Goal: Information Seeking & Learning: Learn about a topic

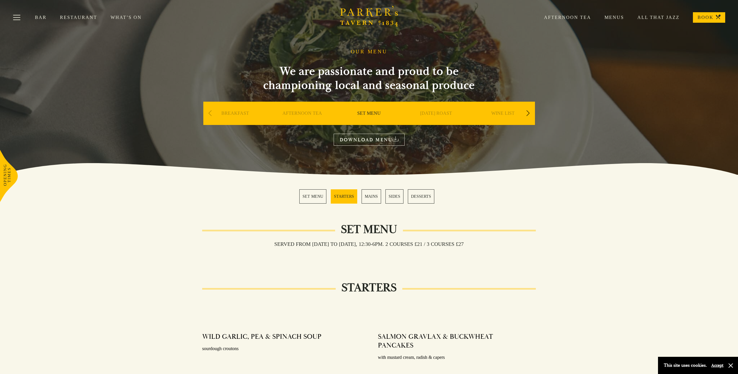
click at [307, 195] on link "SET MENU" at bounding box center [312, 196] width 27 height 14
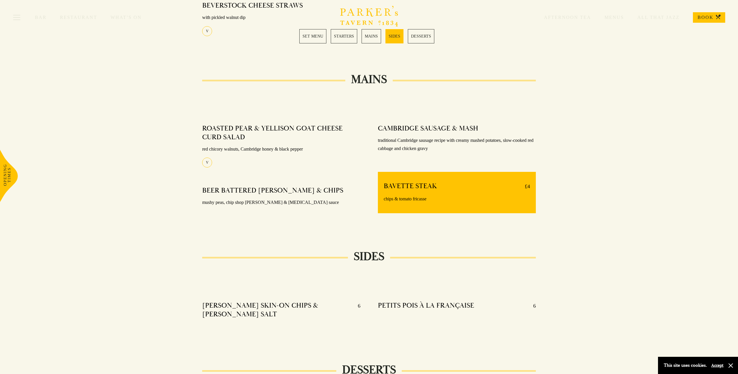
scroll to position [375, 0]
click at [670, 186] on div "MAINS ROASTED PEAR & YELLISON GOAT CHEESE CURD SALAD red chicory walnuts, Cambr…" at bounding box center [369, 153] width 738 height 148
click at [380, 140] on p "traditional Cambridge sausage recipe with creamy mashed potatoes, slow-cooked r…" at bounding box center [457, 144] width 158 height 17
drag, startPoint x: 405, startPoint y: 142, endPoint x: 440, endPoint y: 150, distance: 35.5
click at [440, 150] on p "traditional Cambridge sausage recipe with creamy mashed potatoes, slow-cooked r…" at bounding box center [457, 144] width 158 height 17
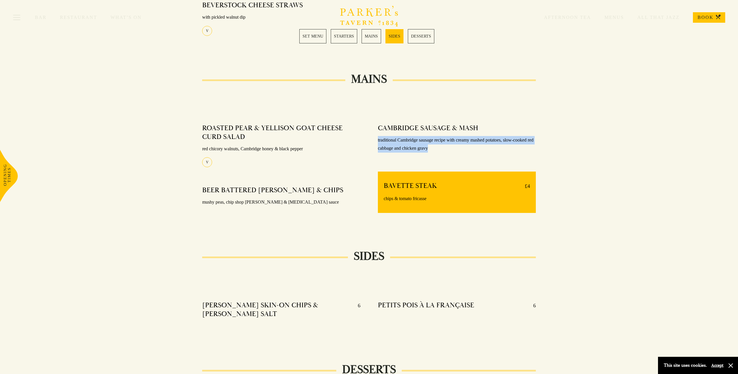
click at [440, 150] on p "traditional Cambridge sausage recipe with creamy mashed potatoes, slow-cooked r…" at bounding box center [457, 144] width 158 height 17
drag, startPoint x: 440, startPoint y: 150, endPoint x: 372, endPoint y: 138, distance: 68.5
click at [372, 138] on div "CAMBRIDGE SAUSAGE & MASH traditional Cambridge sausage recipe with creamy mashe…" at bounding box center [456, 174] width 175 height 108
drag, startPoint x: 372, startPoint y: 138, endPoint x: 446, endPoint y: 149, distance: 74.5
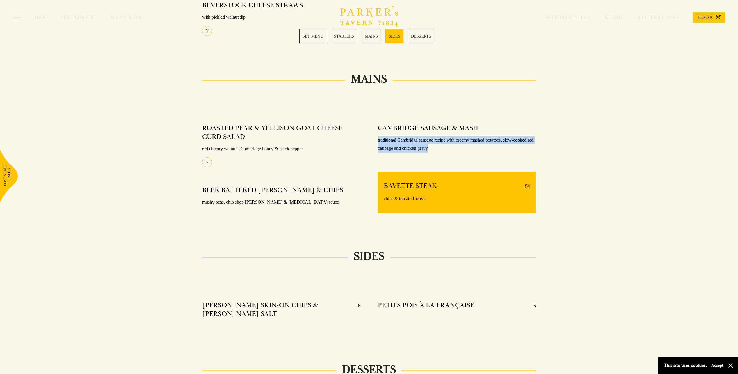
click at [446, 149] on div "CAMBRIDGE SAUSAGE & MASH traditional Cambridge sausage recipe with creamy mashe…" at bounding box center [456, 174] width 175 height 108
click at [446, 149] on p "traditional Cambridge sausage recipe with creamy mashed potatoes, slow-cooked r…" at bounding box center [457, 144] width 158 height 17
click at [622, 154] on div "MAINS ROASTED PEAR & YELLISON GOAT CHEESE CURD SALAD red chicory walnuts, Cambr…" at bounding box center [369, 153] width 738 height 148
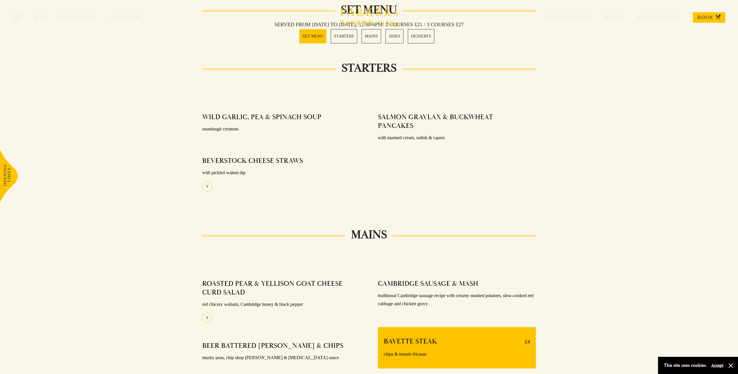
scroll to position [229, 0]
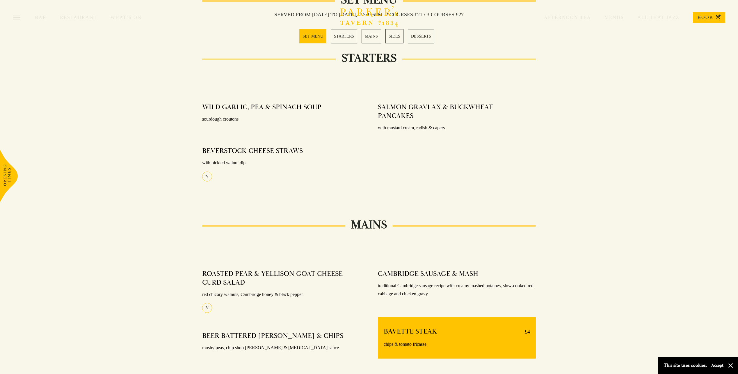
click at [205, 104] on h4 "WILD GARLIC, PEA & SPINACH SOUP" at bounding box center [261, 107] width 119 height 9
drag, startPoint x: 205, startPoint y: 104, endPoint x: 238, endPoint y: 118, distance: 35.9
click at [238, 118] on div "WILD GARLIC, PEA & SPINACH SOUP sourdough croutons" at bounding box center [281, 113] width 158 height 29
click at [238, 118] on p "sourdough croutons" at bounding box center [281, 119] width 158 height 8
click at [573, 140] on div "STARTERS WILD GARLIC, PEA & SPINACH SOUP sourdough croutons BEVERSTOCK CHEESE S…" at bounding box center [369, 126] width 407 height 137
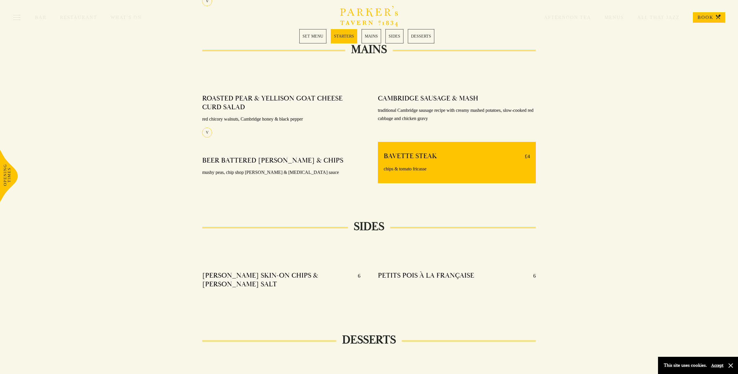
scroll to position [404, 0]
click at [686, 171] on div "MAINS ROASTED PEAR & YELLISON GOAT CHEESE CURD SALAD red chicory walnuts, Cambr…" at bounding box center [369, 124] width 738 height 148
click at [632, 179] on div "MAINS ROASTED PEAR & YELLISON GOAT CHEESE CURD SALAD red chicory walnuts, Cambr…" at bounding box center [369, 124] width 738 height 148
click at [647, 184] on div "MAINS ROASTED PEAR & YELLISON GOAT CHEESE CURD SALAD red chicory walnuts, Cambr…" at bounding box center [369, 124] width 738 height 148
click at [643, 185] on div "MAINS ROASTED PEAR & YELLISON GOAT CHEESE CURD SALAD red chicory walnuts, Cambr…" at bounding box center [369, 124] width 738 height 148
